Goal: Obtain resource: Download file/media

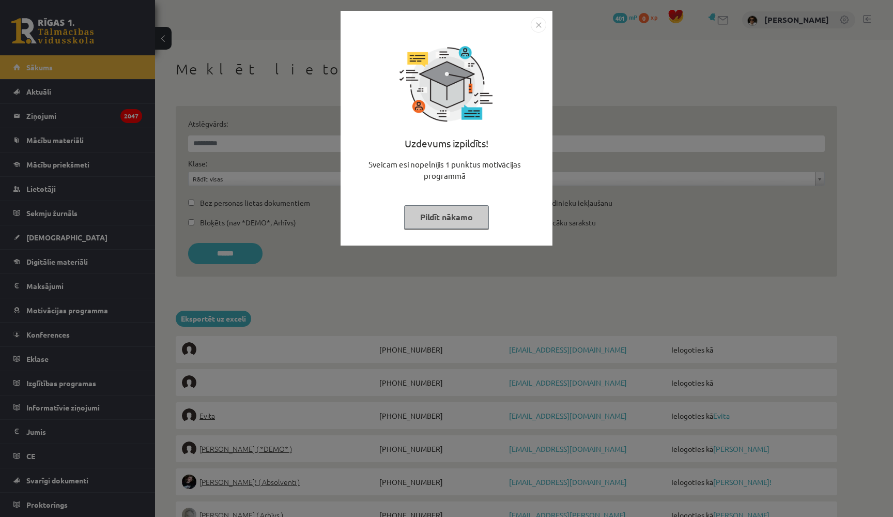
click at [428, 220] on button "Pildīt nākamo" at bounding box center [446, 217] width 85 height 24
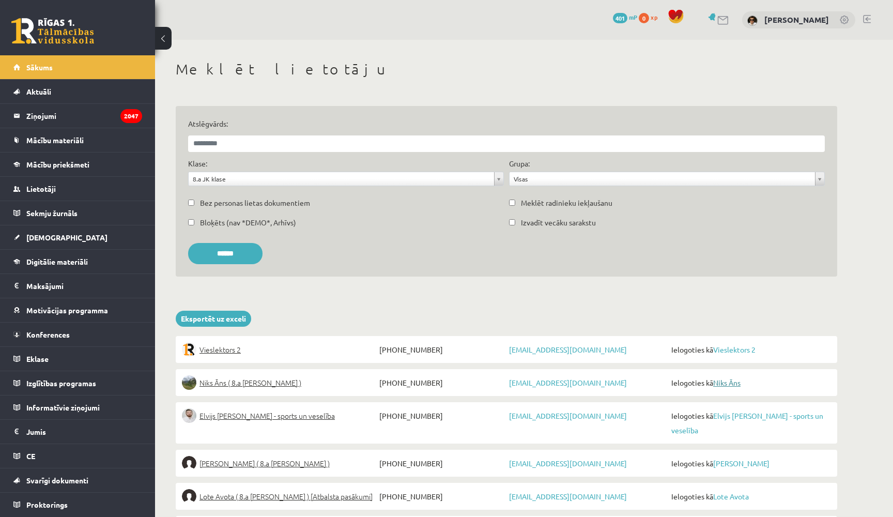
click at [724, 382] on link "Niks Āns" at bounding box center [726, 382] width 27 height 9
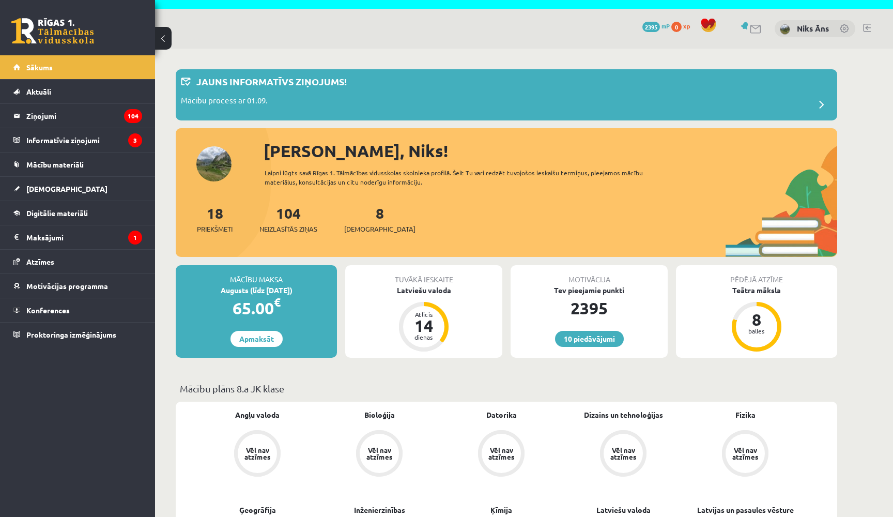
scroll to position [27, 0]
click at [281, 90] on div "Jauns informatīvs ziņojums!" at bounding box center [506, 84] width 651 height 20
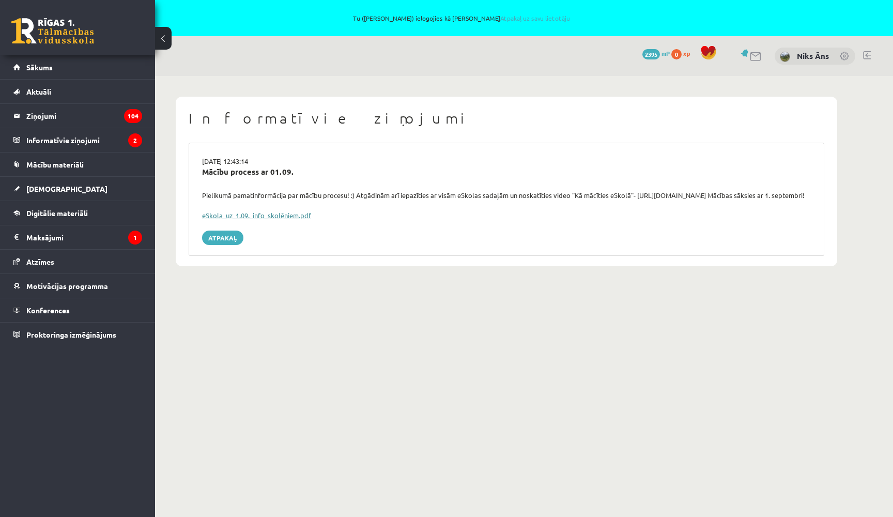
click at [233, 220] on link "eSkola_uz_1.09._info_skolēniem.pdf" at bounding box center [256, 215] width 109 height 9
